Goal: Transaction & Acquisition: Purchase product/service

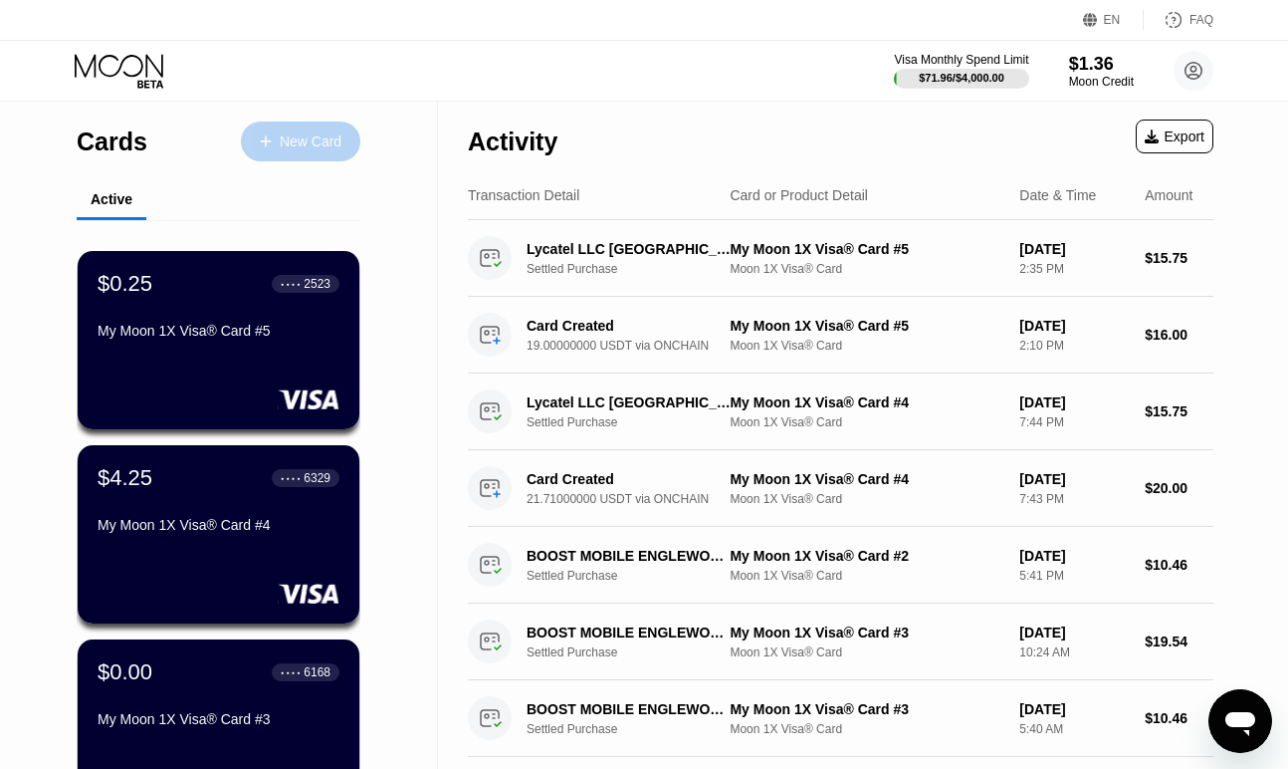
click at [321, 145] on div "New Card" at bounding box center [311, 141] width 62 height 17
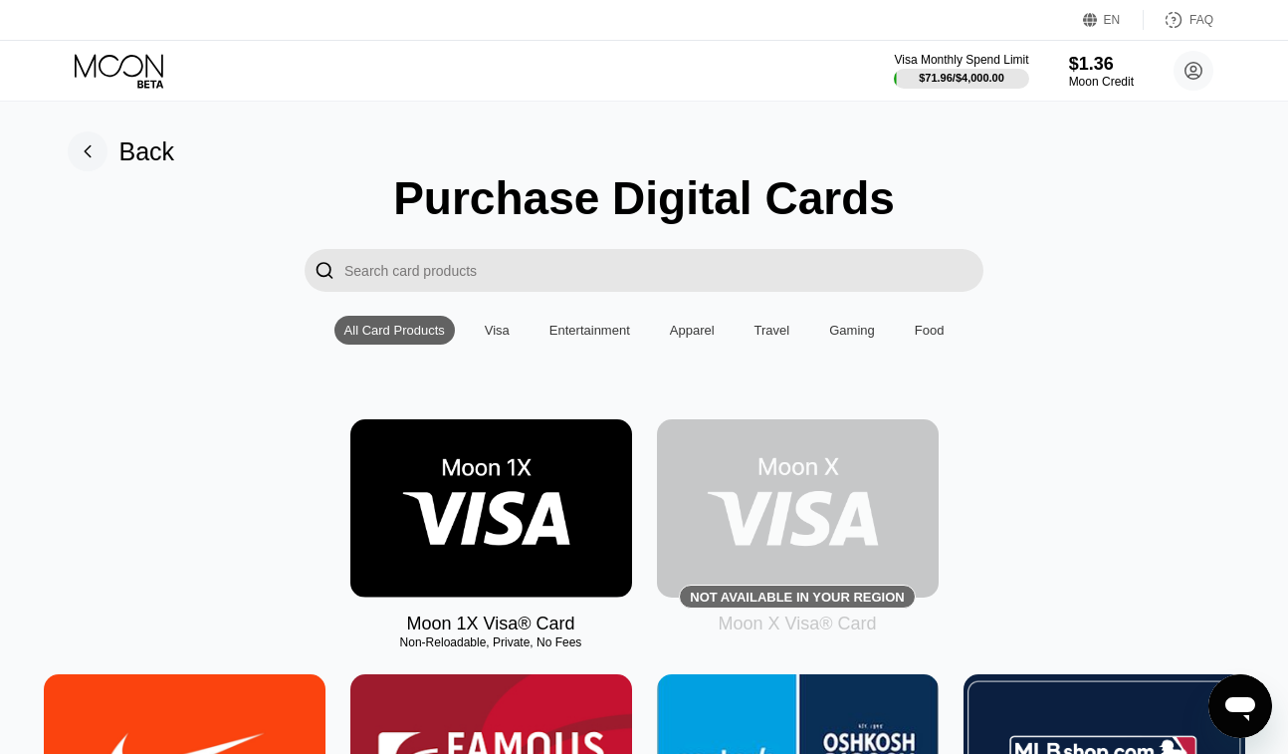
click at [569, 511] on img at bounding box center [491, 508] width 282 height 178
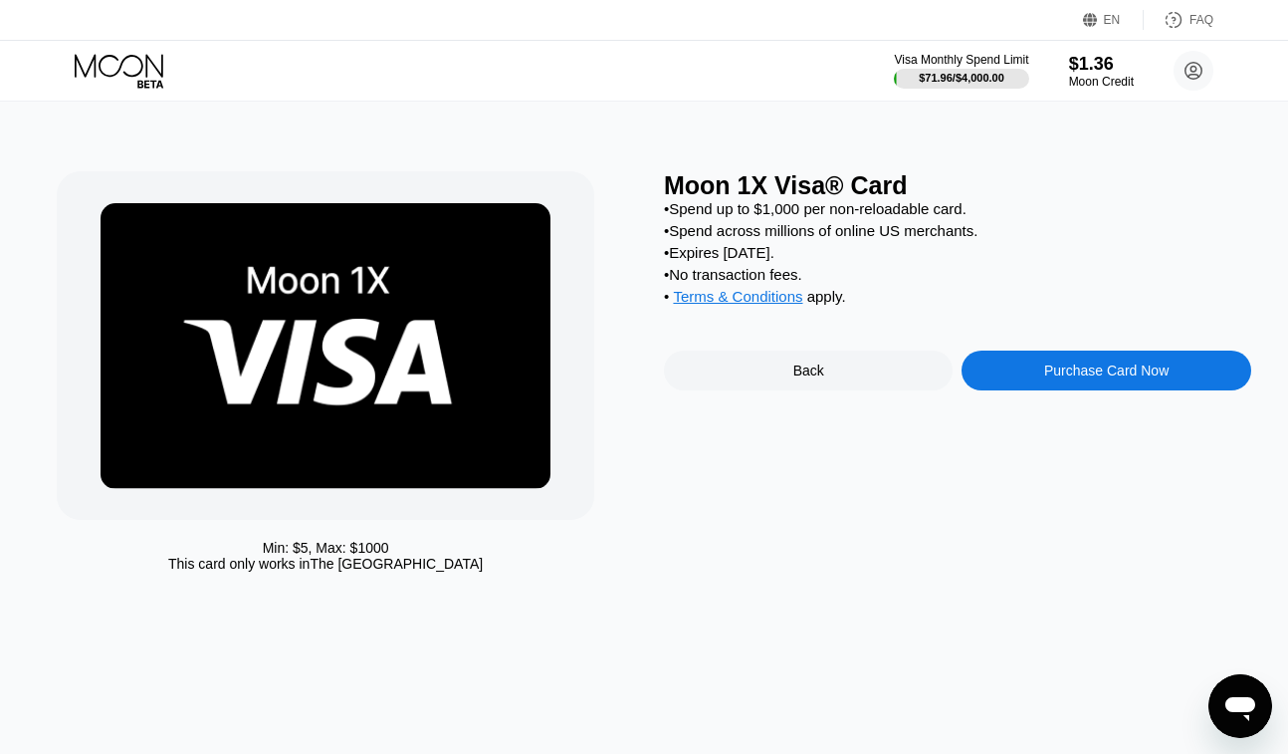
click at [1105, 378] on div "Purchase Card Now" at bounding box center [1106, 370] width 124 height 16
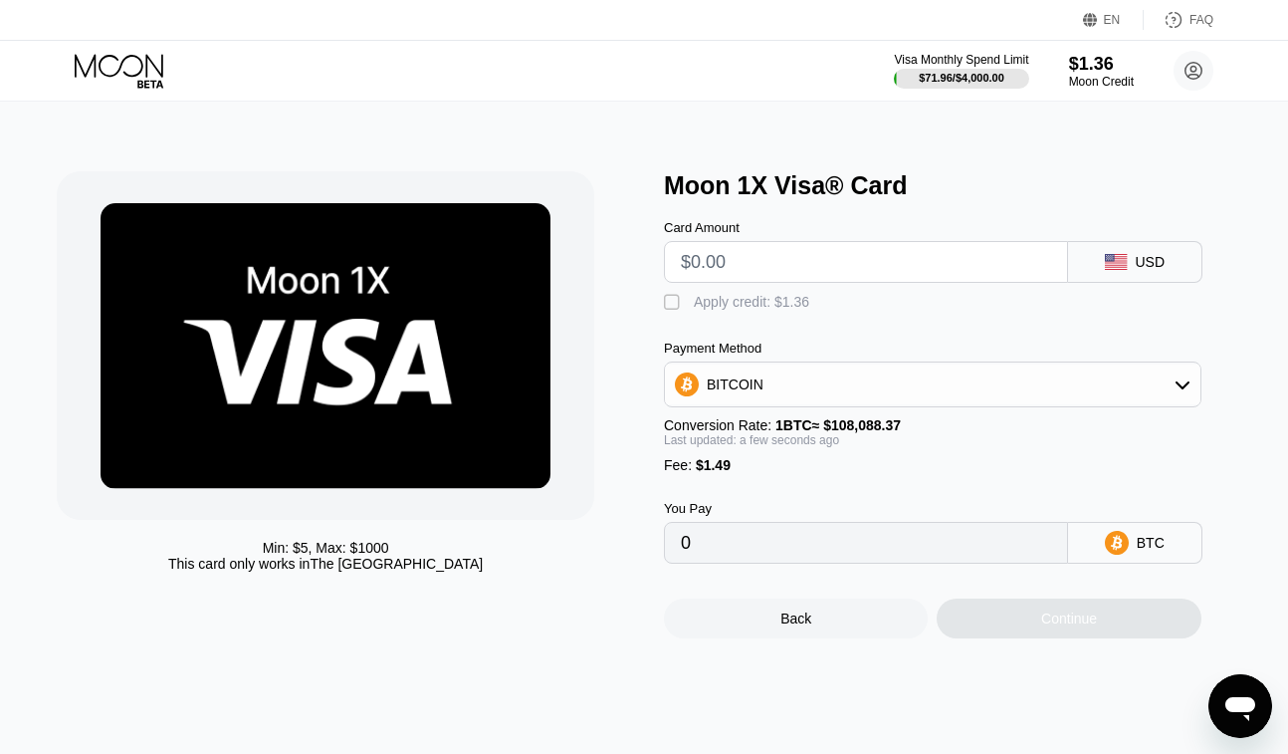
click at [784, 276] on input "text" at bounding box center [866, 262] width 370 height 40
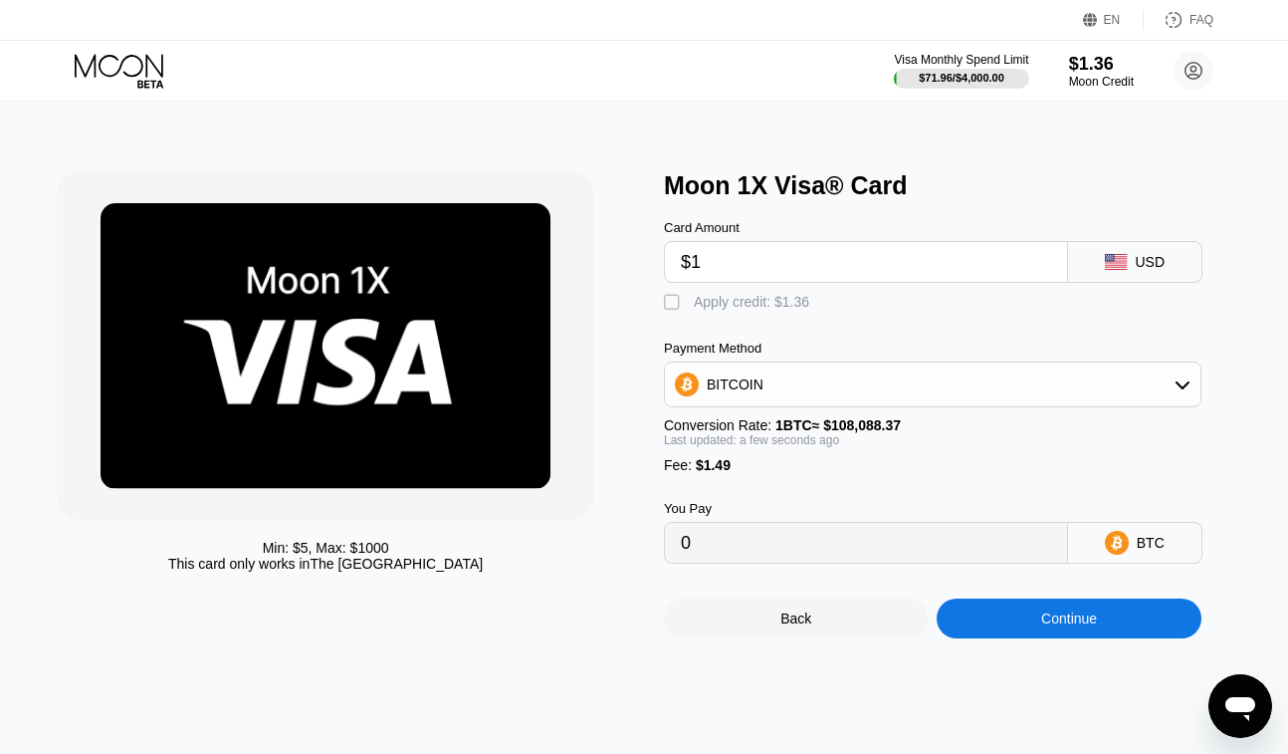
type input "$16"
type input "0.00016182"
type input "$16"
click at [1168, 384] on div "BITCOIN" at bounding box center [933, 384] width 536 height 40
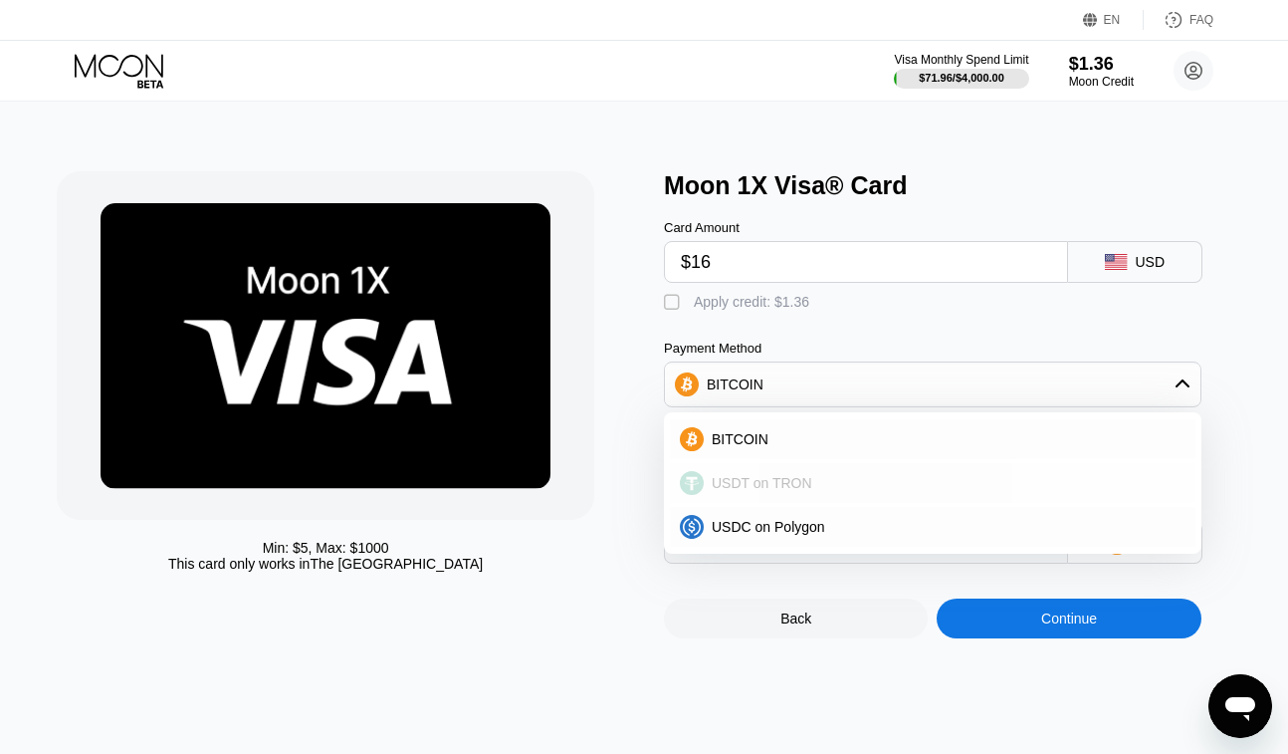
click at [994, 491] on div "USDT on TRON" at bounding box center [945, 483] width 482 height 16
type input "17.67"
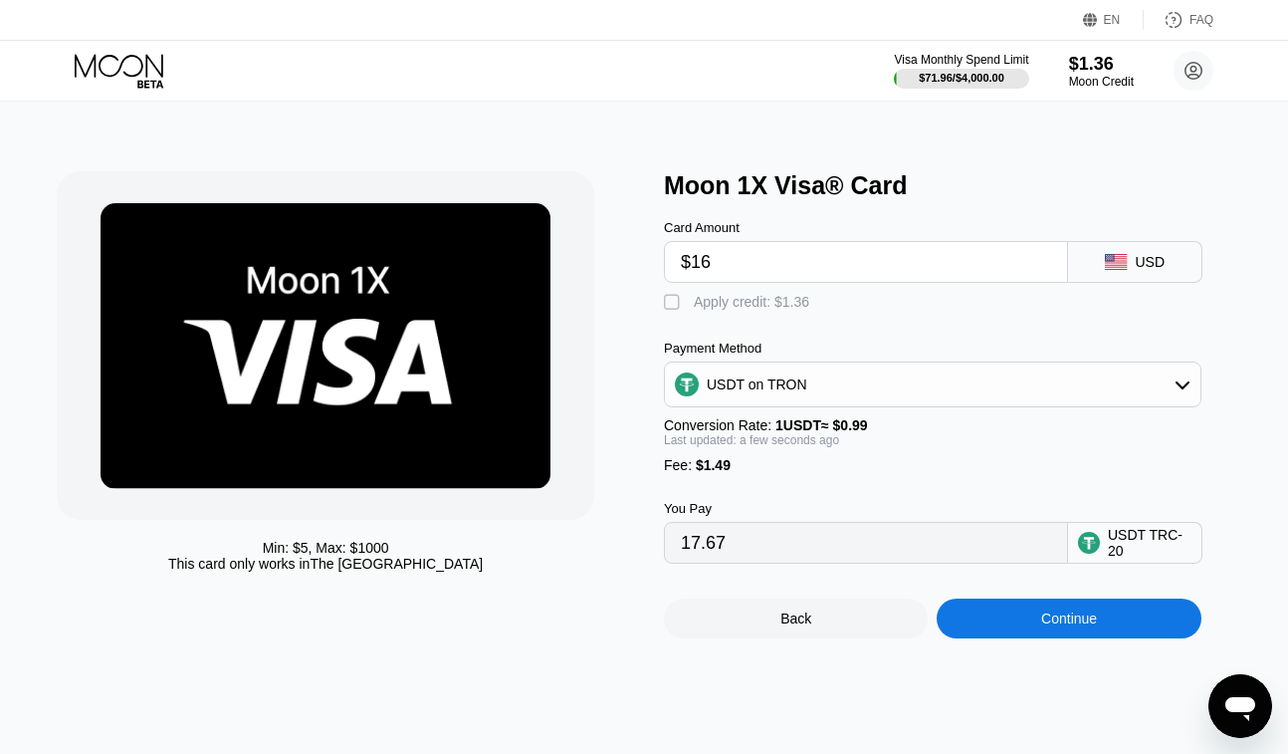
click at [1076, 626] on div "Continue" at bounding box center [1069, 618] width 56 height 16
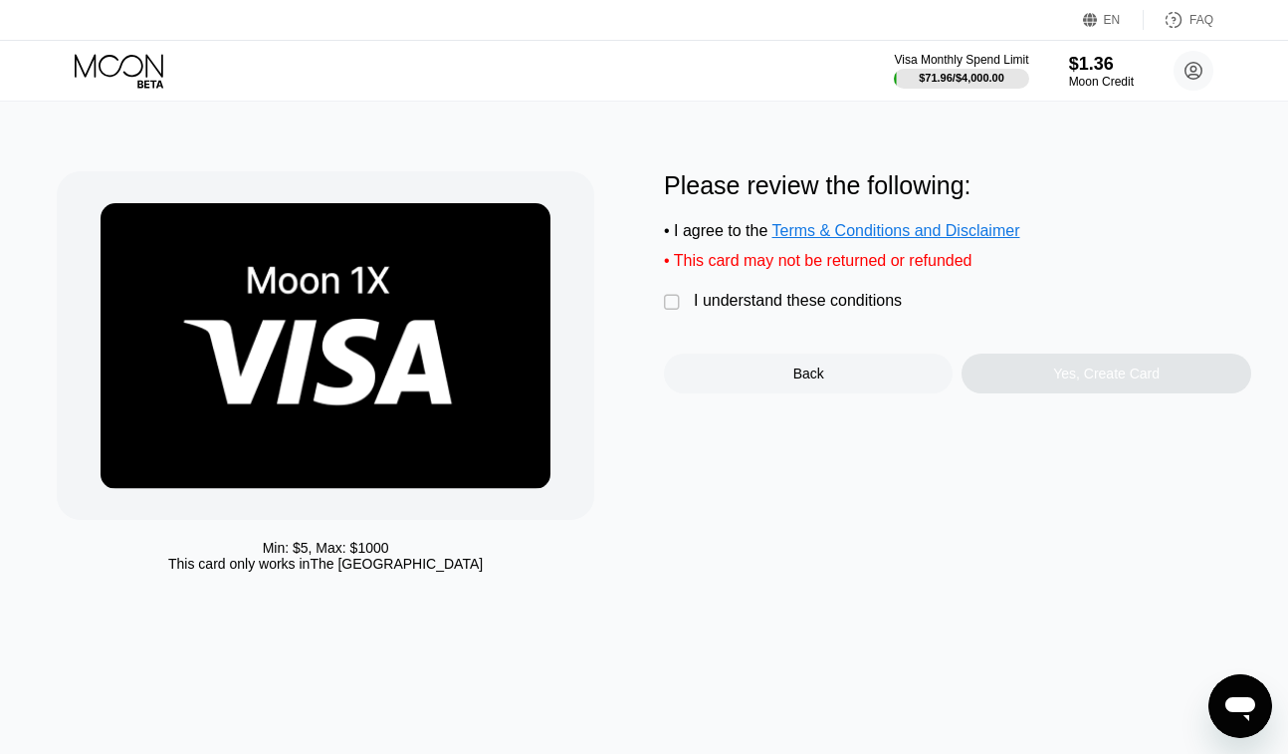
click at [677, 313] on div "" at bounding box center [674, 303] width 20 height 20
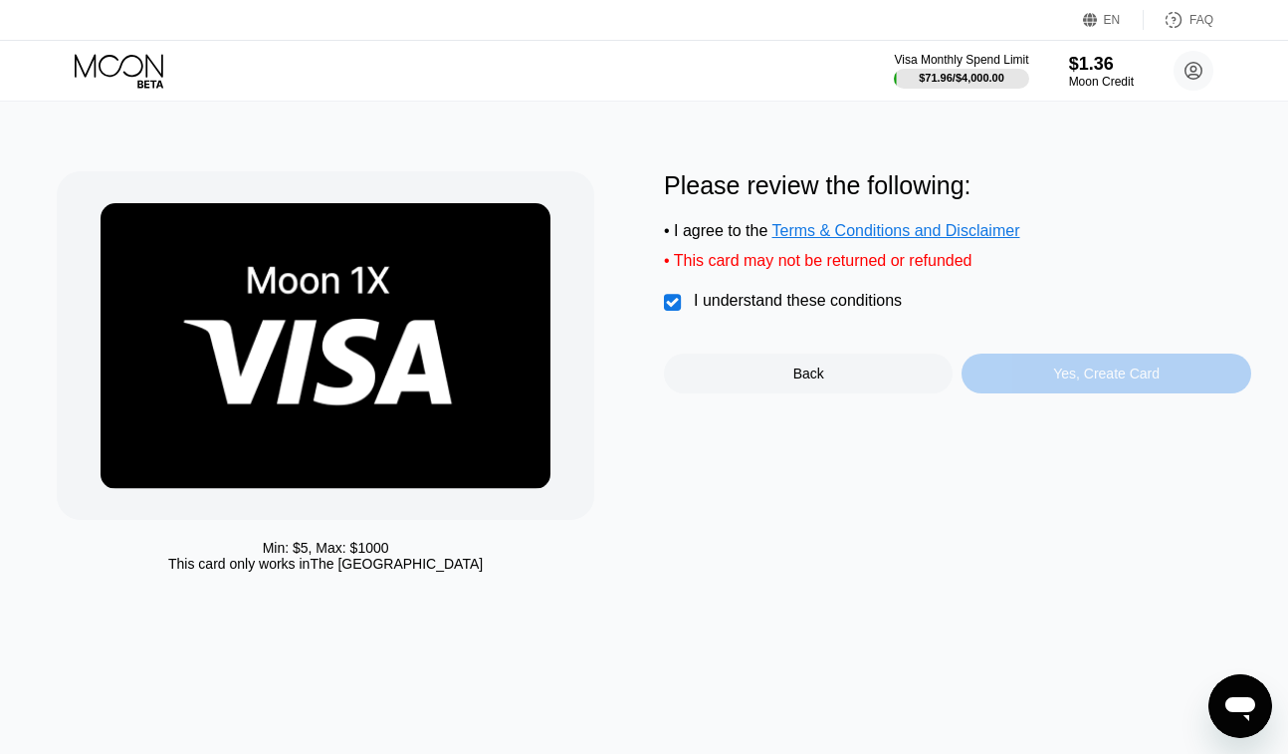
click at [1046, 378] on div "Yes, Create Card" at bounding box center [1106, 373] width 289 height 40
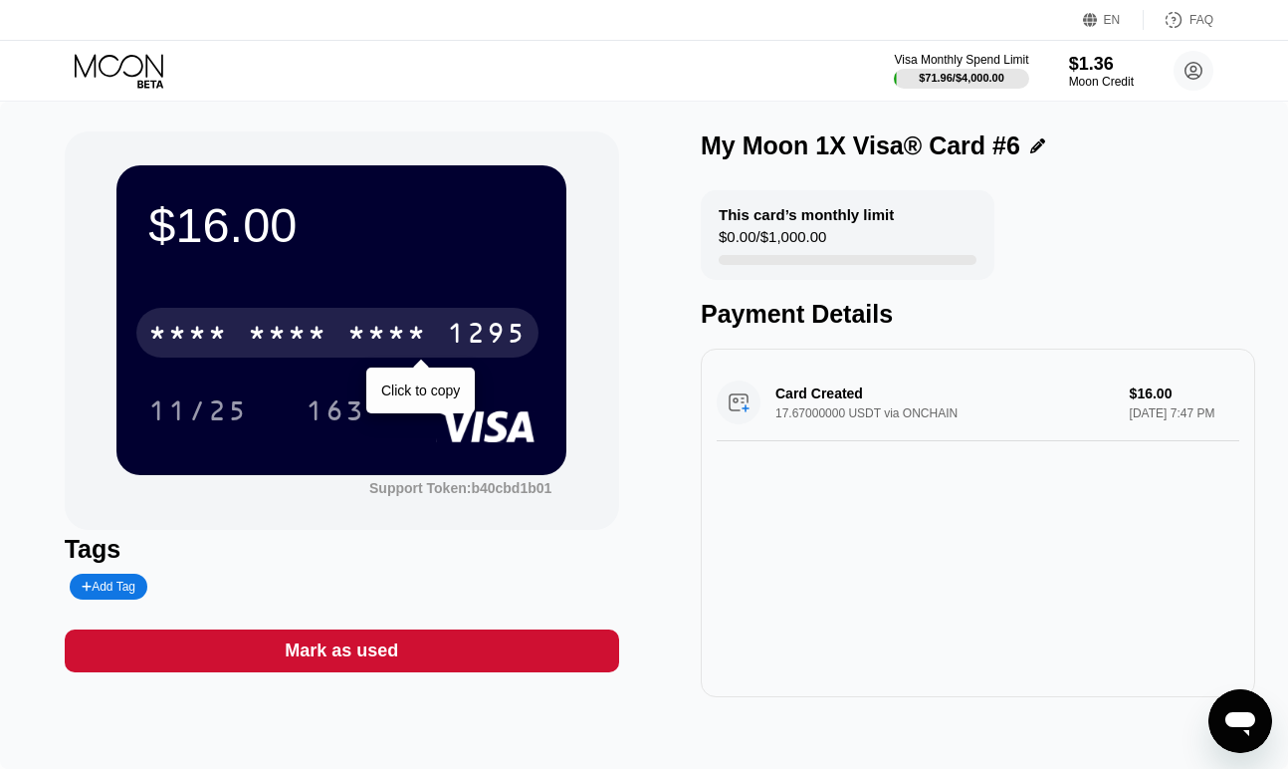
click at [311, 332] on div "* * * *" at bounding box center [288, 336] width 80 height 32
